Goal: Communication & Community: Share content

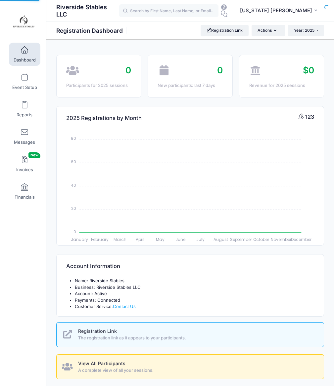
select select
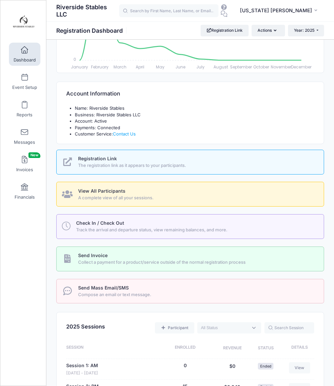
scroll to position [176, 0]
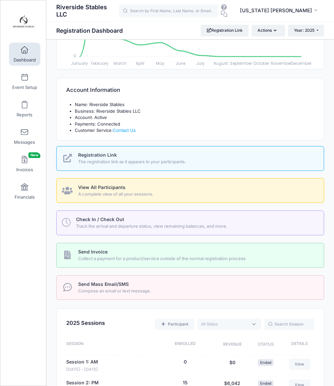
click at [106, 289] on span "Compose an email or text message." at bounding box center [197, 291] width 238 height 7
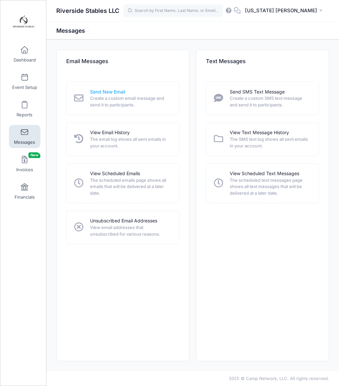
click at [110, 95] on link "Send New Email" at bounding box center [107, 92] width 35 height 7
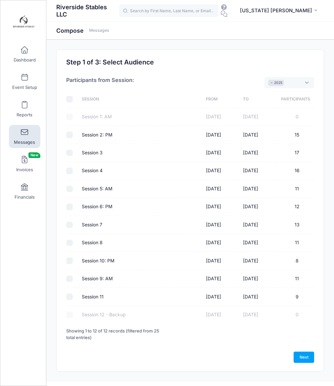
click at [70, 100] on input "checkbox" at bounding box center [69, 99] width 7 height 7
checkbox input "true"
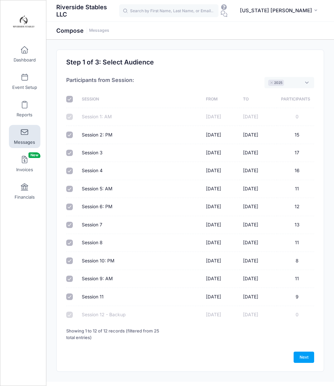
checkbox input "true"
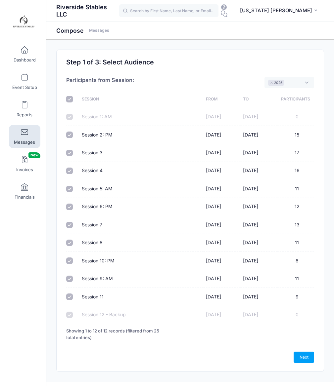
checkbox input "true"
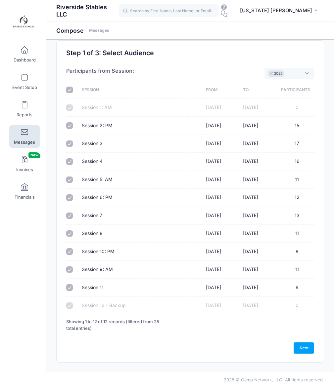
scroll to position [11, 0]
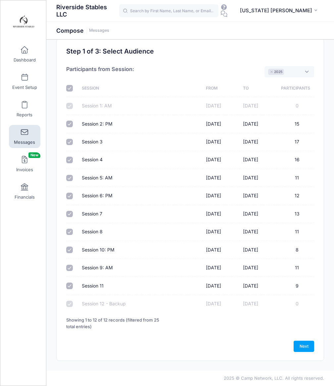
click at [69, 302] on div at bounding box center [70, 304] width 9 height 7
click at [305, 341] on link "Next" at bounding box center [304, 346] width 21 height 11
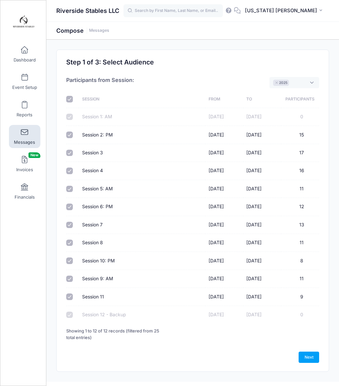
select select "50"
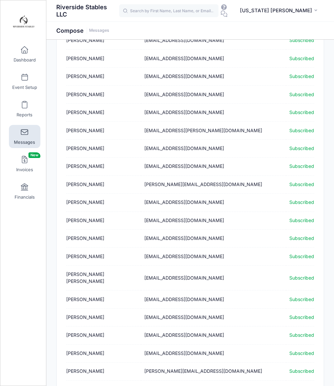
scroll to position [686, 0]
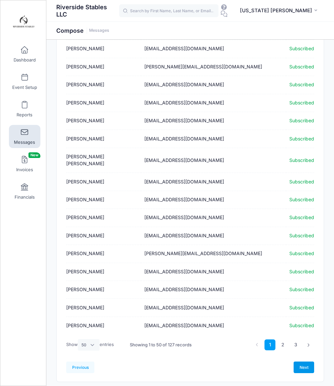
click at [301, 362] on link "Next" at bounding box center [304, 367] width 21 height 11
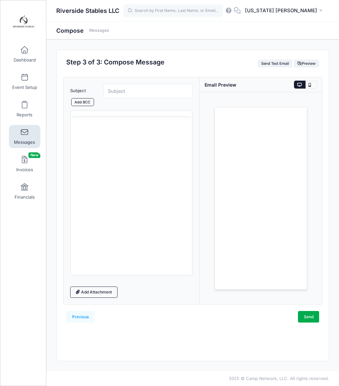
scroll to position [0, 0]
click at [103, 148] on body "Rich Text Area. Press ALT-0 for help." at bounding box center [131, 149] width 111 height 7
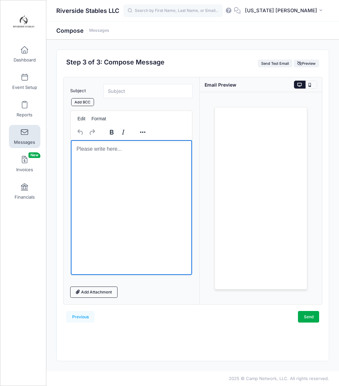
click at [124, 152] on p "Rich Text Area. Press ALT-0 for help." at bounding box center [131, 149] width 111 height 7
click at [136, 155] on html at bounding box center [130, 149] width 121 height 18
click at [136, 158] on html at bounding box center [130, 149] width 121 height 18
click at [143, 132] on button "Reveal or hide additional toolbar items" at bounding box center [142, 132] width 11 height 9
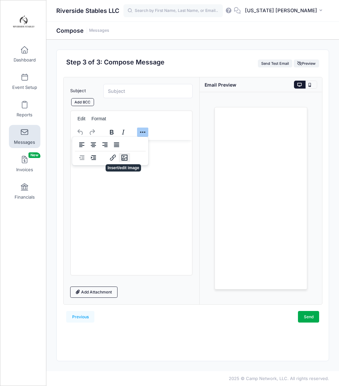
click at [124, 156] on icon "Insert/edit image" at bounding box center [124, 158] width 8 height 8
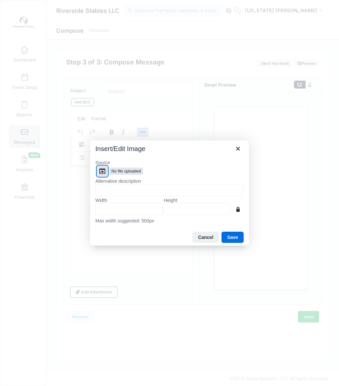
click at [100, 171] on icon "Browse files" at bounding box center [102, 171] width 8 height 8
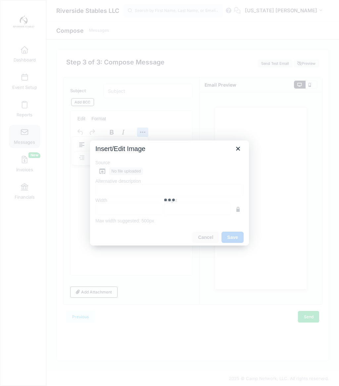
type input "2400"
type input "3000"
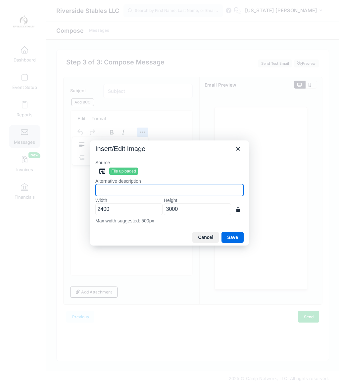
click at [123, 190] on input "Alternative description" at bounding box center [169, 190] width 148 height 12
click at [234, 238] on button "Save" at bounding box center [232, 237] width 22 height 11
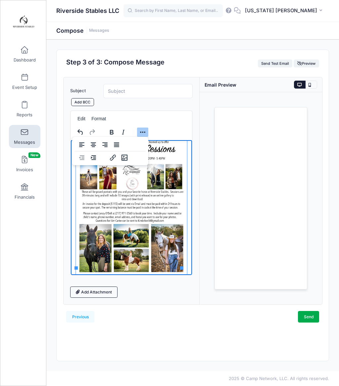
click at [184, 266] on html at bounding box center [130, 206] width 121 height 151
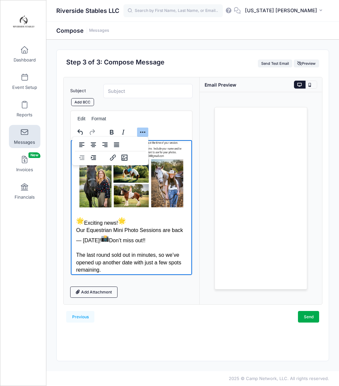
scroll to position [75, 0]
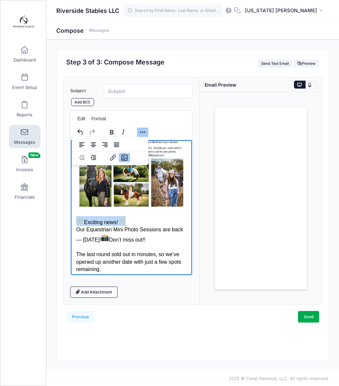
drag, startPoint x: 137, startPoint y: 215, endPoint x: 71, endPoint y: 208, distance: 66.1
click at [71, 208] on html "Exciting news! Our Equestrian Mini Photo Sessions are back — this Wednesday! Do…" at bounding box center [130, 208] width 121 height 285
click at [90, 143] on icon "Align center" at bounding box center [93, 145] width 8 height 8
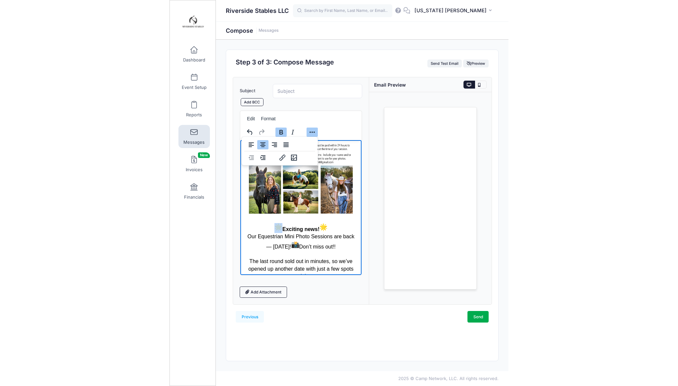
scroll to position [0, 0]
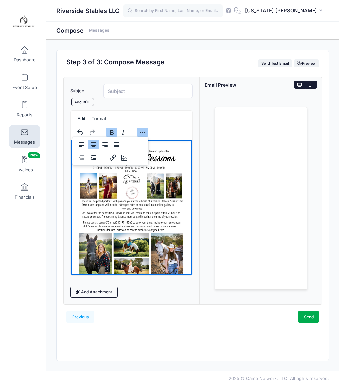
click at [308, 87] on button at bounding box center [311, 85] width 12 height 8
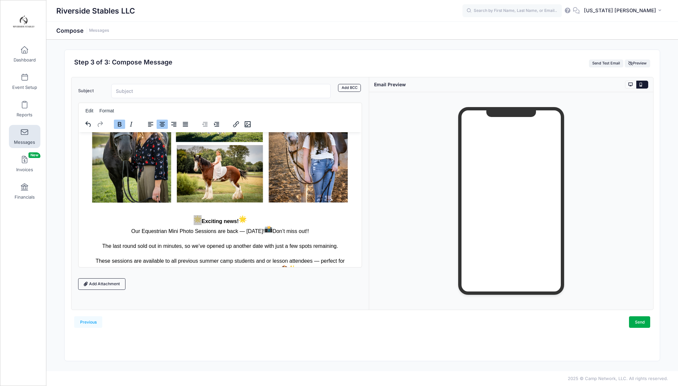
scroll to position [273, 0]
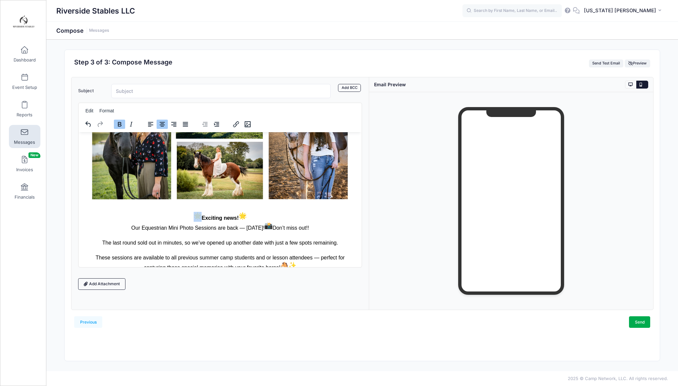
click at [199, 212] on p "Exciting news! Our Equestrian Mini Photo Sessions are back — this Wednesday! Do…" at bounding box center [220, 249] width 272 height 75
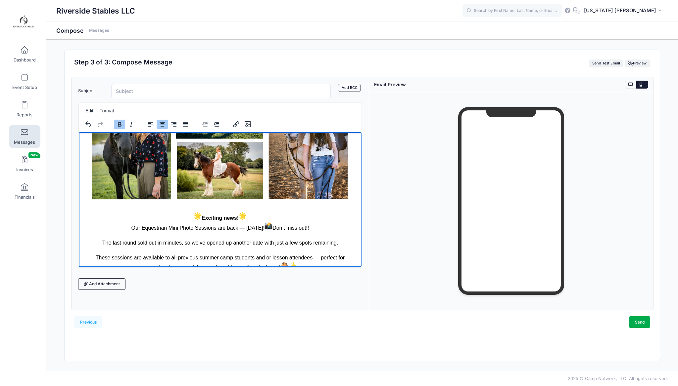
click at [193, 212] on img "🌟" at bounding box center [197, 216] width 8 height 8
click at [181, 212] on p "Exciting news! Our Equestrian Mini Photo Sessions are back — this Wednesday! Do…" at bounding box center [220, 249] width 272 height 75
click at [161, 212] on p "Exciting news! Our Equestrian Mini Photo Sessions are back — this Wednesday! Do…" at bounding box center [220, 249] width 272 height 75
drag, startPoint x: 198, startPoint y: 208, endPoint x: 193, endPoint y: 207, distance: 5.3
click at [193, 215] on strong "Exciting news!" at bounding box center [219, 218] width 53 height 6
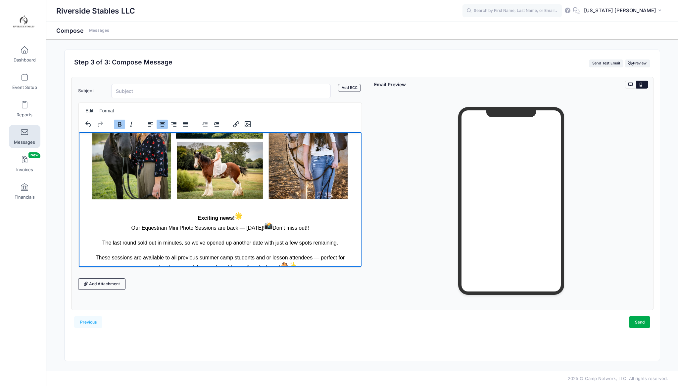
click at [250, 212] on p "Exciting news! Our Equestrian Mini Photo Sessions are back — this Wednesday! Do…" at bounding box center [220, 249] width 272 height 75
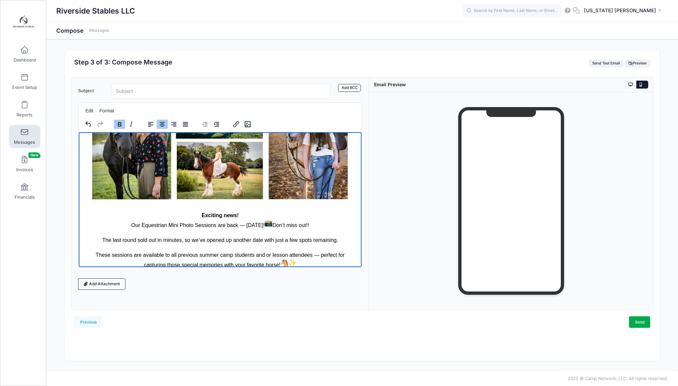
click at [255, 212] on p "Exciting news! Our Equestrian Mini Photo Sessions are back — this Wednesday! Do…" at bounding box center [220, 248] width 272 height 72
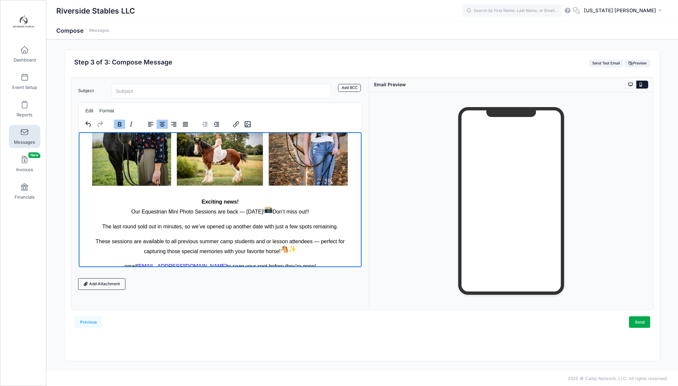
scroll to position [288, 0]
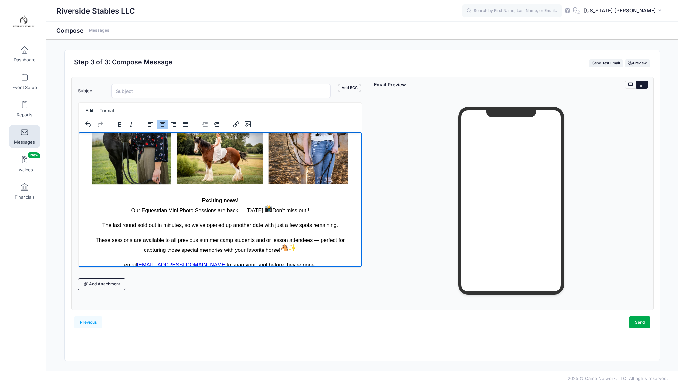
click at [282, 204] on p "Exciting news! Our Equestrian Mini Photo Sessions are back — this Wednesday! Do…" at bounding box center [220, 233] width 272 height 72
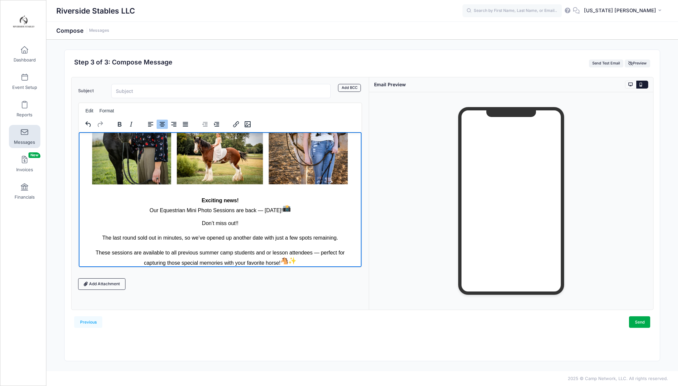
click at [308, 197] on p "Exciting news! Our Equestrian Mini Photo Sessions are back — this Wednesday!" at bounding box center [220, 206] width 272 height 18
click at [302, 203] on p "Exciting news! Our Equestrian Mini Photo Sessions are back — this Wednesday!" at bounding box center [220, 206] width 272 height 18
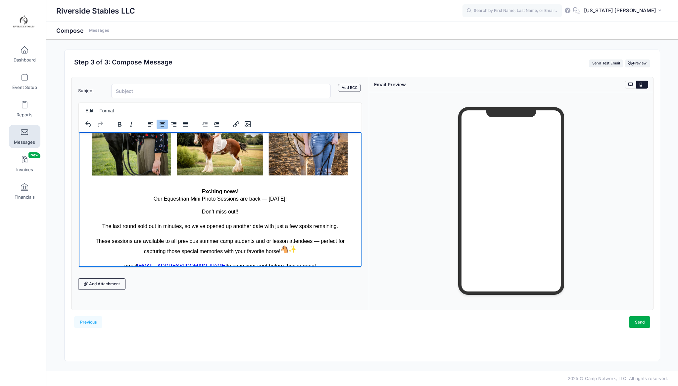
scroll to position [298, 0]
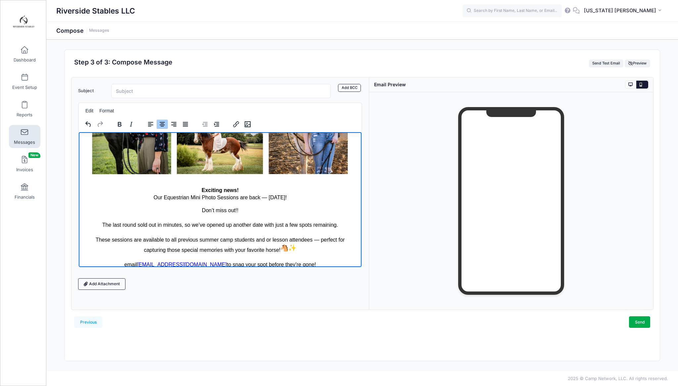
click at [298, 241] on p "Don’t miss out!! The last round sold out in minutes, so we’ve opened up another…" at bounding box center [220, 238] width 272 height 62
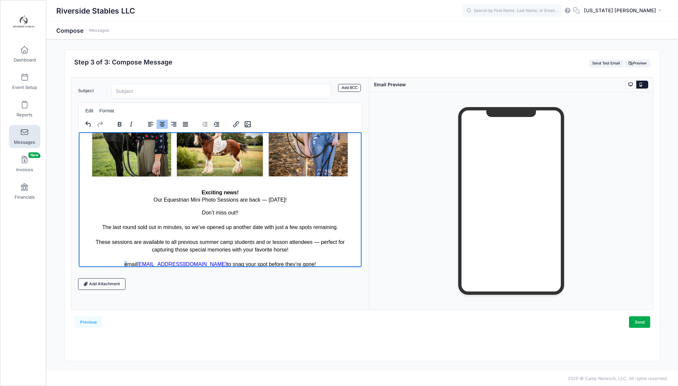
click at [134, 258] on p "Don’t miss out!! The last round sold out in minutes, so we’ve opened up another…" at bounding box center [220, 238] width 272 height 59
click at [329, 261] on p "Don’t miss out!! The last round sold out in minutes, so we’ve opened up another…" at bounding box center [220, 238] width 272 height 59
drag, startPoint x: 151, startPoint y: 193, endPoint x: 226, endPoint y: 195, distance: 75.1
click at [226, 195] on p "Exciting news! Our Equestrian Mini Photo Sessions are back — this Wednesday!" at bounding box center [220, 196] width 272 height 15
click at [194, 195] on p "Exciting news! Our Equestrian Mini Photo Sessions are back — this Wednesday!" at bounding box center [220, 196] width 272 height 15
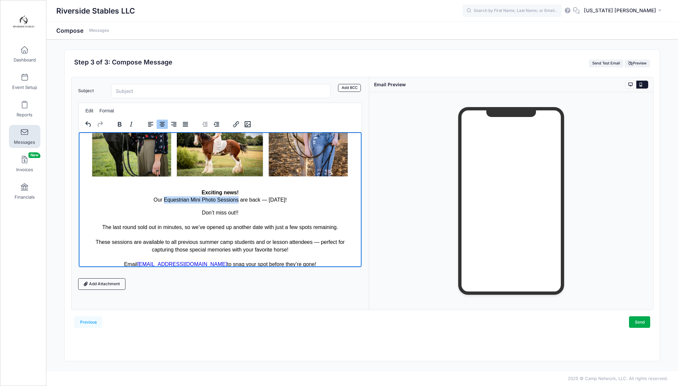
drag, startPoint x: 150, startPoint y: 194, endPoint x: 225, endPoint y: 197, distance: 74.9
click at [225, 197] on p "Exciting news! Our Equestrian Mini Photo Sessions are back — this Wednesday!" at bounding box center [220, 196] width 272 height 15
click at [158, 209] on p "Don’t miss out!! The last round sold out in minutes, so we’ve opened up another…" at bounding box center [220, 238] width 272 height 59
drag, startPoint x: 129, startPoint y: 196, endPoint x: 248, endPoint y: 195, distance: 118.5
click at [248, 195] on p "Exciting news! Our Equestrian Mini Photo Sessions are back — this Wednesday!" at bounding box center [220, 196] width 272 height 15
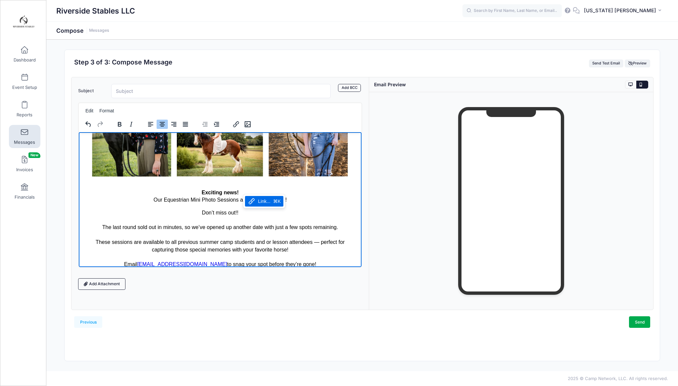
click at [178, 198] on body "Exciting news! Our Equestrian Mini Photo Sessions are back — this Wednesday! Do…" at bounding box center [220, 55] width 272 height 427
drag, startPoint x: 143, startPoint y: 195, endPoint x: 246, endPoint y: 197, distance: 102.9
click at [246, 197] on p "Exciting news! Our Equestrian Mini Photo Sessions are back — this Wednesday!" at bounding box center [220, 196] width 272 height 15
copy p "Our Equestrian Mini Photo Sessions are back"
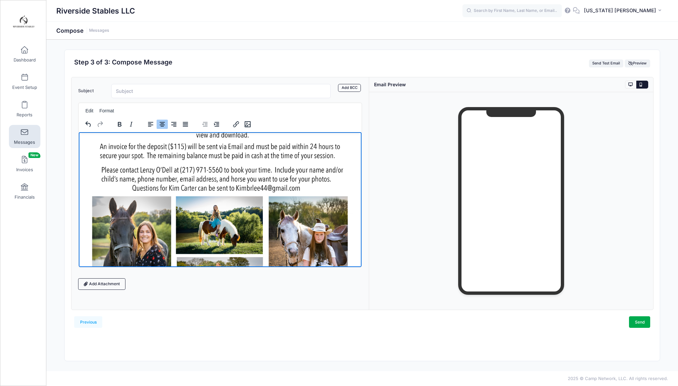
scroll to position [0, 0]
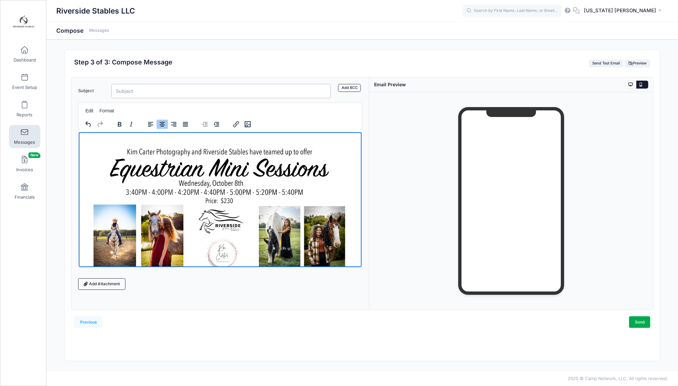
click at [133, 90] on input "Subject" at bounding box center [220, 91] width 219 height 14
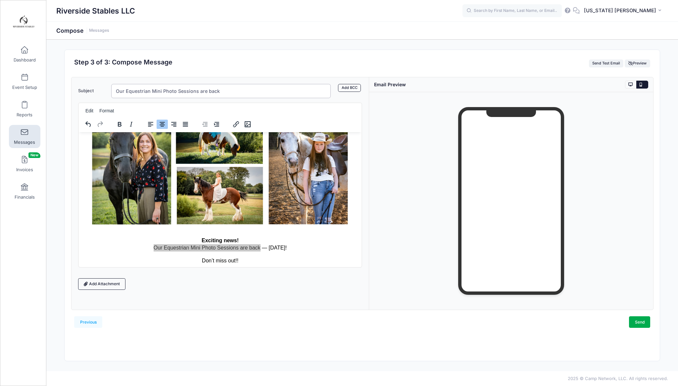
scroll to position [296, 0]
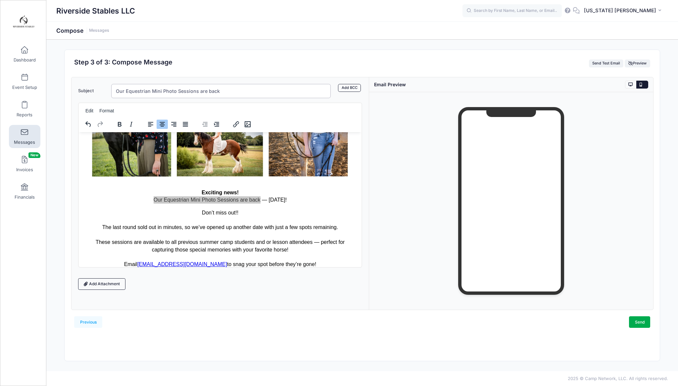
type input "Our Equestrian Mini Photo Sessions are back"
click at [245, 221] on p "Don’t miss out!! The last round sold out in minutes, so we’ve opened up another…" at bounding box center [220, 238] width 272 height 59
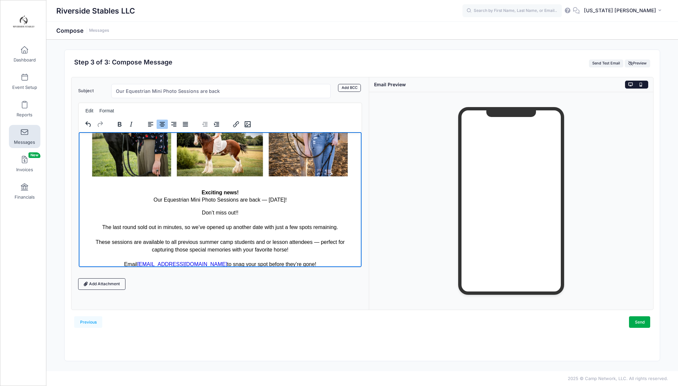
click at [339, 83] on button at bounding box center [631, 85] width 12 height 8
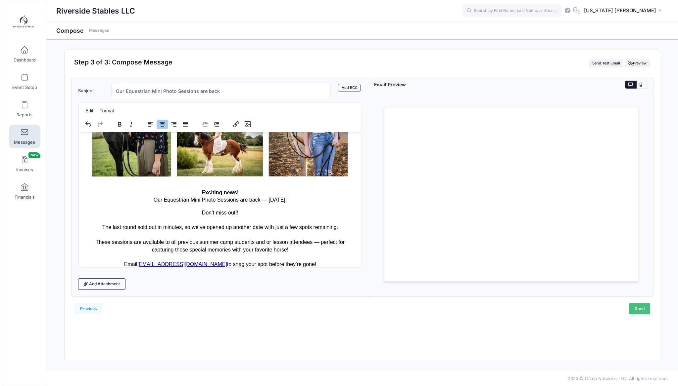
click at [339, 309] on link "Send" at bounding box center [639, 308] width 21 height 11
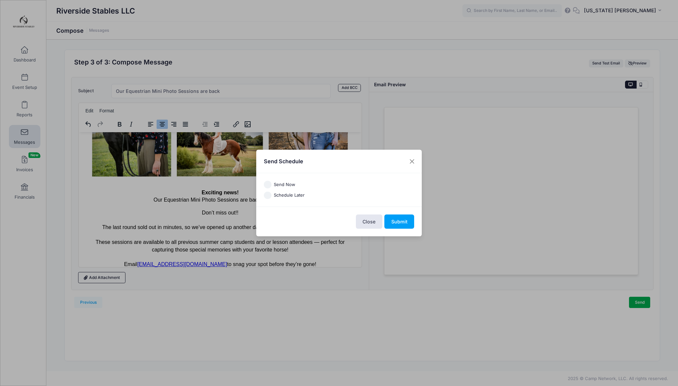
click at [268, 185] on input "Send Now" at bounding box center [268, 185] width 8 height 8
radio input "true"
click at [339, 222] on button "Submit" at bounding box center [399, 222] width 30 height 14
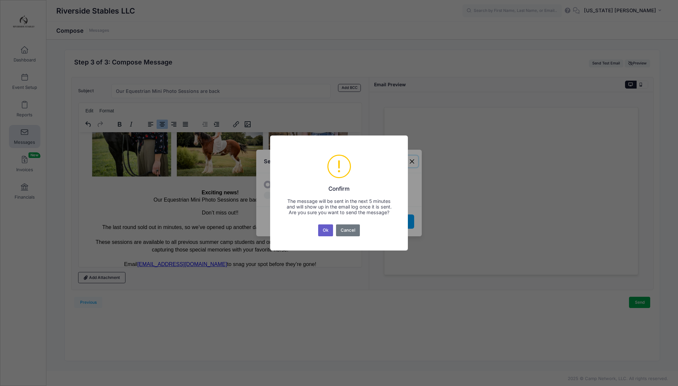
click at [328, 232] on button "Ok" at bounding box center [325, 231] width 15 height 12
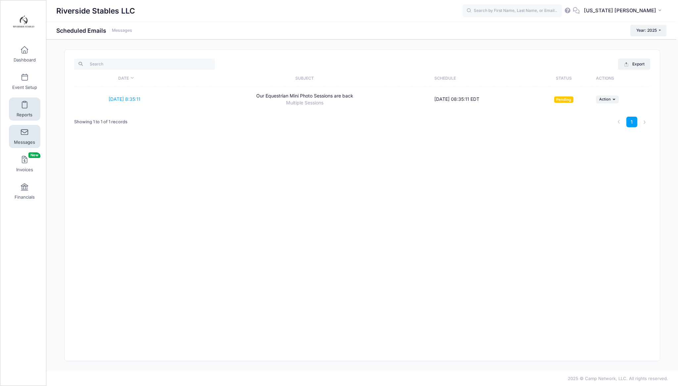
click at [21, 110] on link "Reports" at bounding box center [24, 109] width 31 height 23
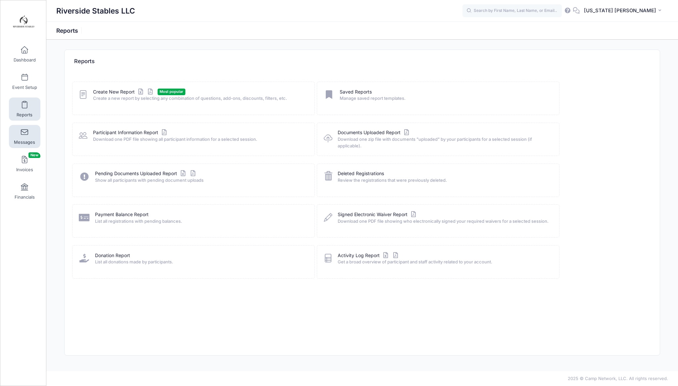
click at [24, 132] on span at bounding box center [24, 132] width 0 height 7
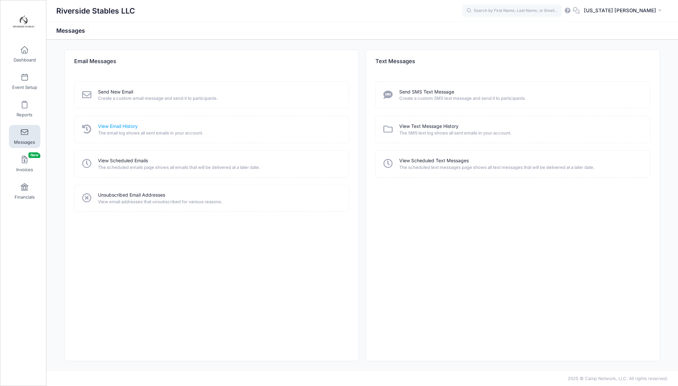
click at [126, 127] on link "View Email History" at bounding box center [118, 126] width 40 height 7
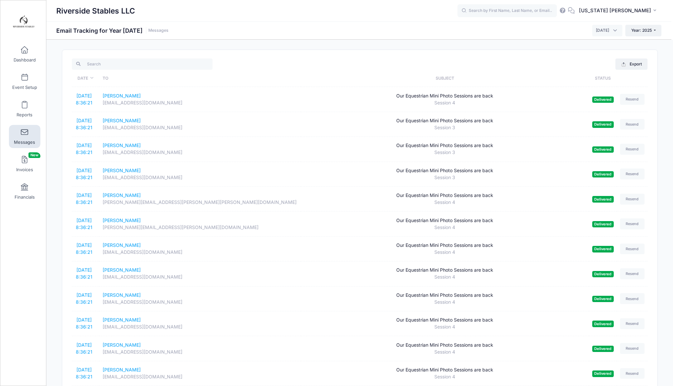
click at [24, 135] on span at bounding box center [24, 132] width 0 height 7
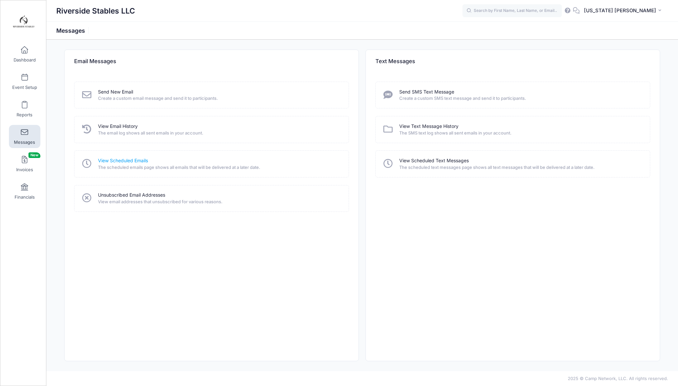
click at [132, 159] on link "View Scheduled Emails" at bounding box center [123, 161] width 50 height 7
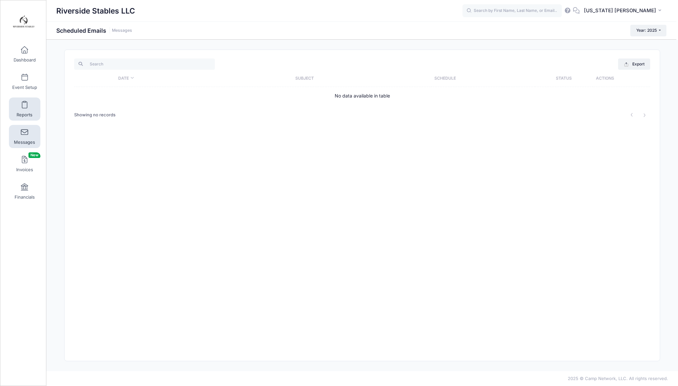
click at [29, 112] on span "Reports" at bounding box center [25, 115] width 16 height 6
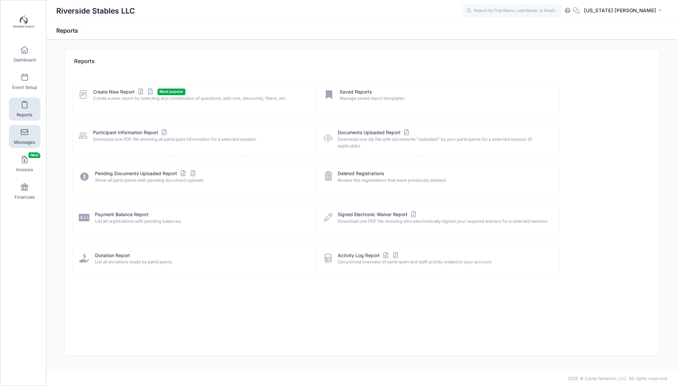
click at [24, 133] on span at bounding box center [24, 132] width 0 height 7
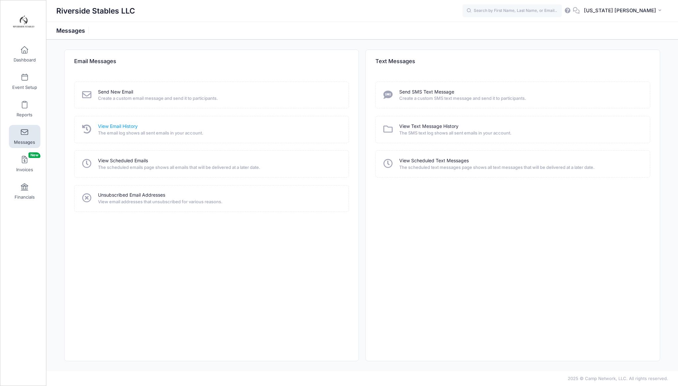
click at [130, 128] on link "View Email History" at bounding box center [118, 126] width 40 height 7
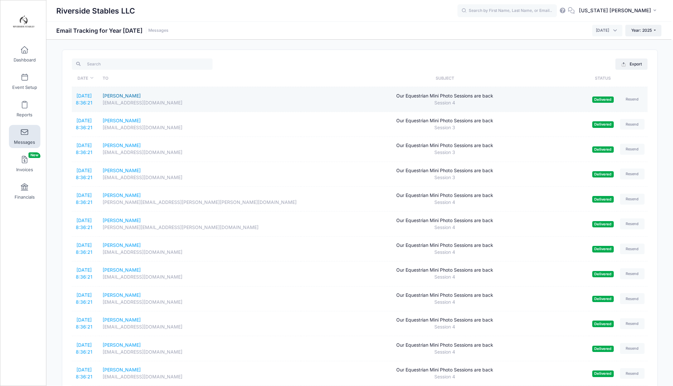
click at [113, 96] on div "[PERSON_NAME]" at bounding box center [200, 96] width 195 height 7
click at [88, 98] on link "[DATE] 8:36:21" at bounding box center [84, 99] width 17 height 13
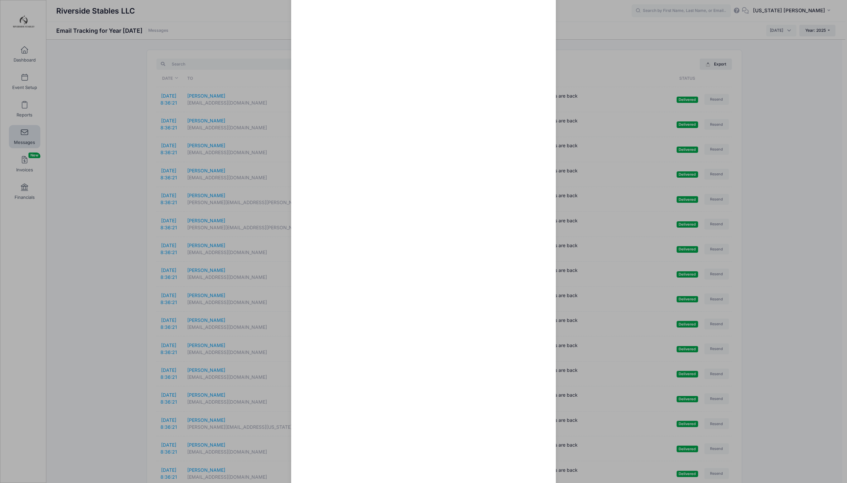
scroll to position [92, 0]
